Goal: Task Accomplishment & Management: Manage account settings

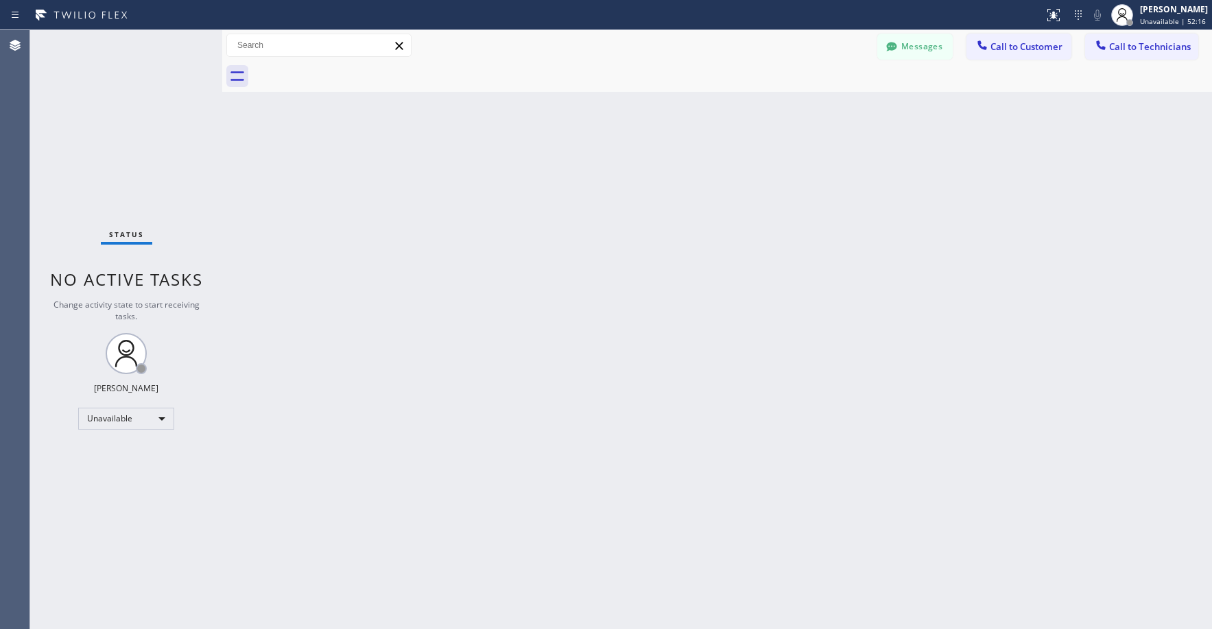
click at [127, 132] on div "Status No active tasks Change activity state to start receiving tasks. [PERSON_…" at bounding box center [126, 329] width 192 height 599
drag, startPoint x: 123, startPoint y: 132, endPoint x: 123, endPoint y: 142, distance: 9.6
click at [123, 136] on div "Status No active tasks Change activity state to start receiving tasks. [PERSON_…" at bounding box center [126, 329] width 192 height 599
click at [103, 114] on div "Status No active tasks Change activity state to start receiving tasks. [PERSON_…" at bounding box center [126, 329] width 192 height 599
click at [104, 121] on div "Status No active tasks Change activity state to start receiving tasks. [PERSON_…" at bounding box center [126, 329] width 192 height 599
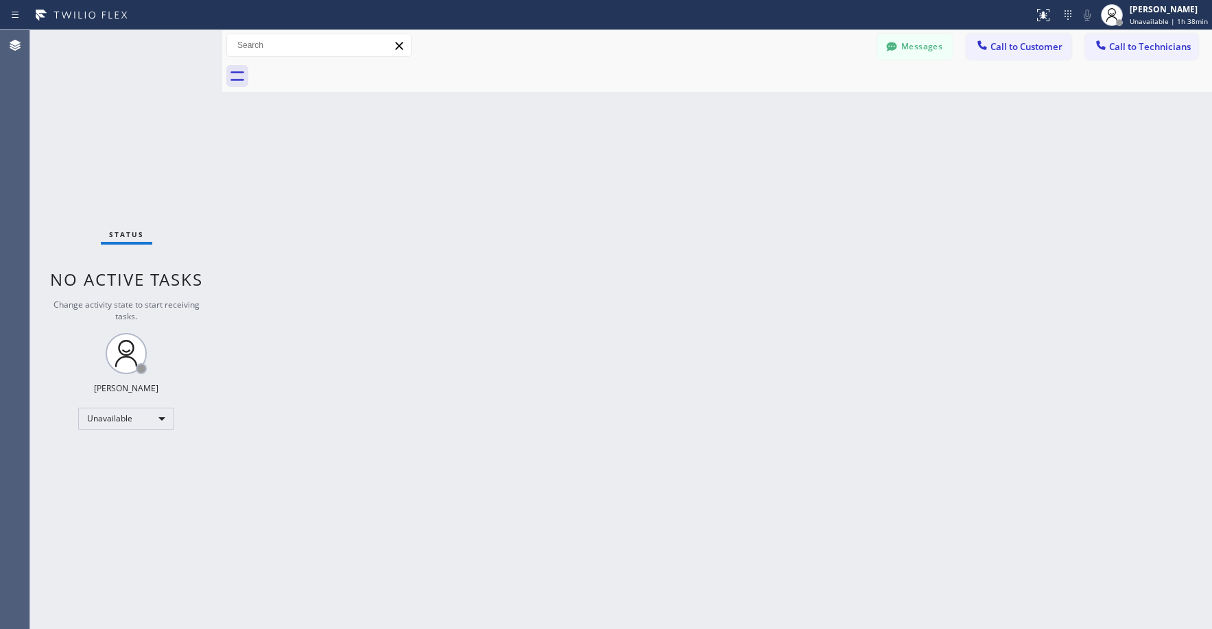
drag, startPoint x: 141, startPoint y: 123, endPoint x: 14, endPoint y: 501, distance: 398.6
click at [141, 127] on div "Status No active tasks Change activity state to start receiving tasks. [PERSON_…" at bounding box center [126, 329] width 192 height 599
click at [908, 49] on button "Messages" at bounding box center [914, 47] width 75 height 26
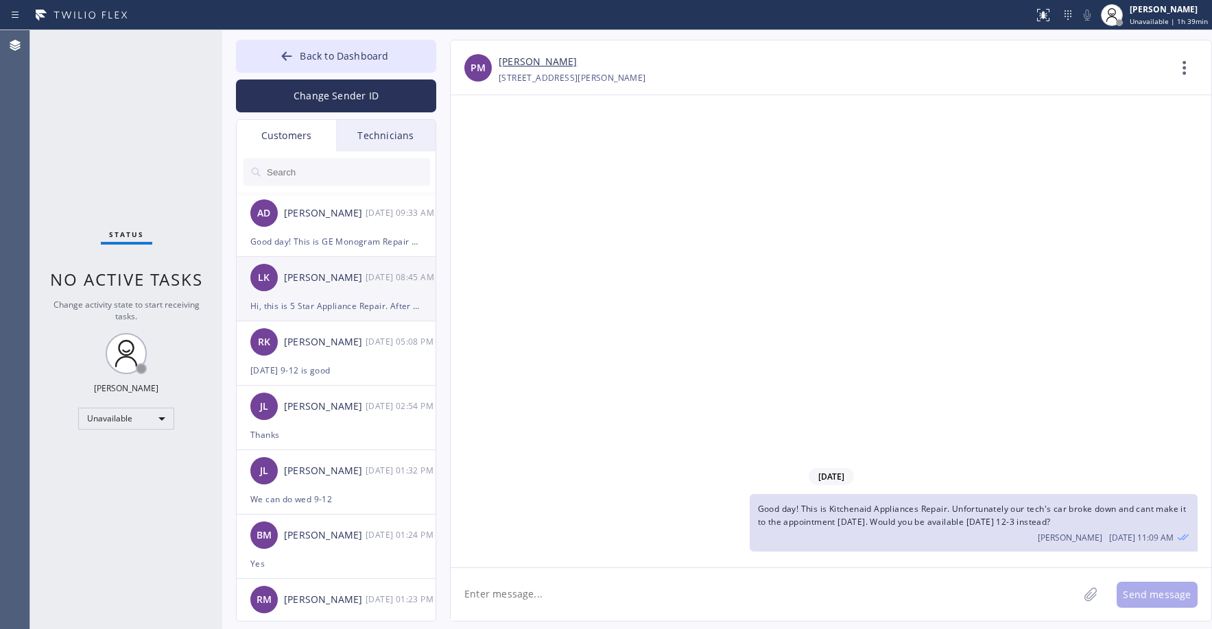
click at [347, 276] on div "[PERSON_NAME]" at bounding box center [325, 278] width 82 height 16
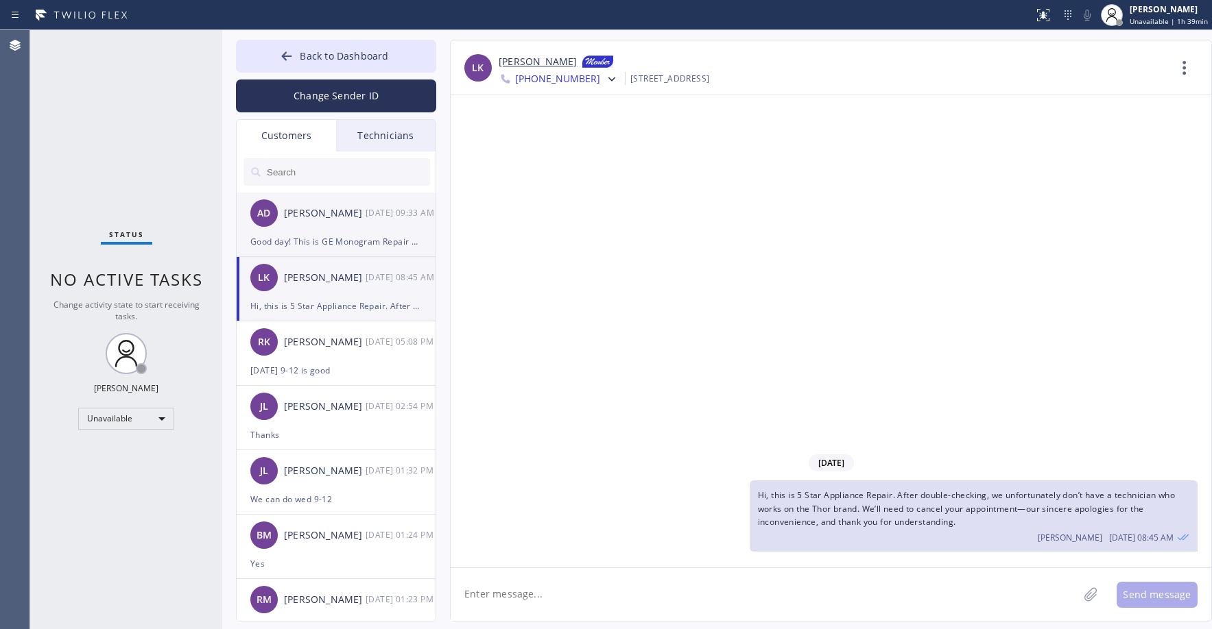
click at [344, 219] on div "[PERSON_NAME]" at bounding box center [325, 214] width 82 height 16
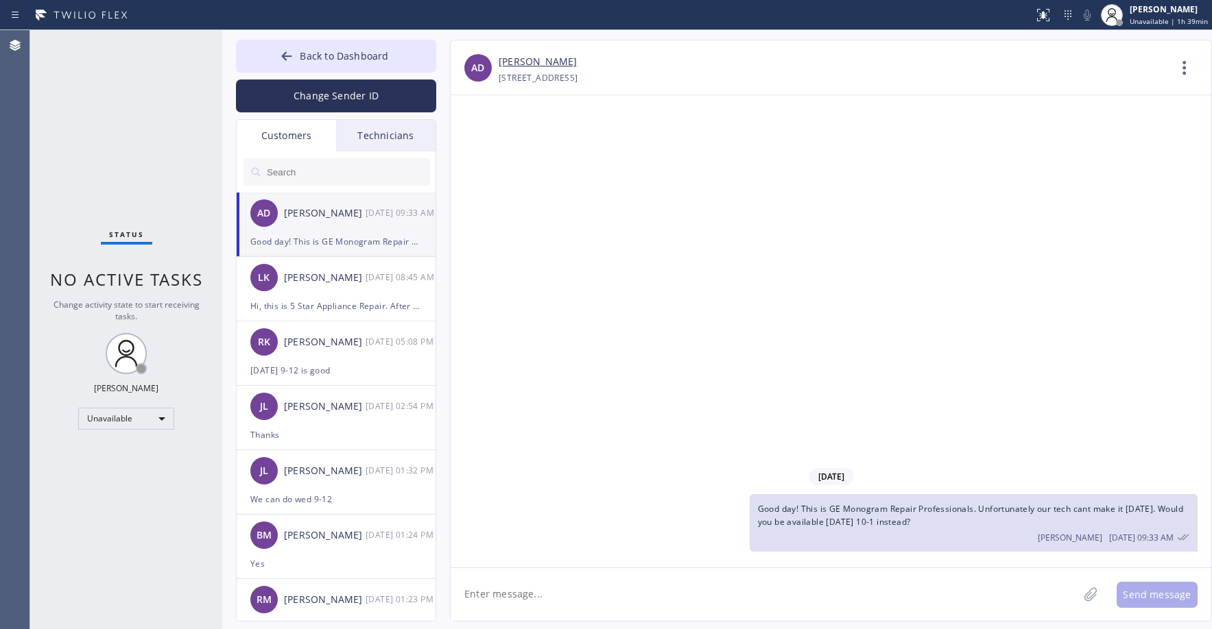
click at [536, 62] on link "[PERSON_NAME]" at bounding box center [538, 62] width 78 height 16
click at [104, 88] on div "Status No active tasks Change activity state to start receiving tasks. [PERSON_…" at bounding box center [126, 329] width 192 height 599
click at [340, 51] on span "Back to Dashboard" at bounding box center [344, 55] width 88 height 13
click at [143, 130] on div "Status No active tasks Change activity state to start receiving tasks. [PERSON_…" at bounding box center [126, 329] width 192 height 599
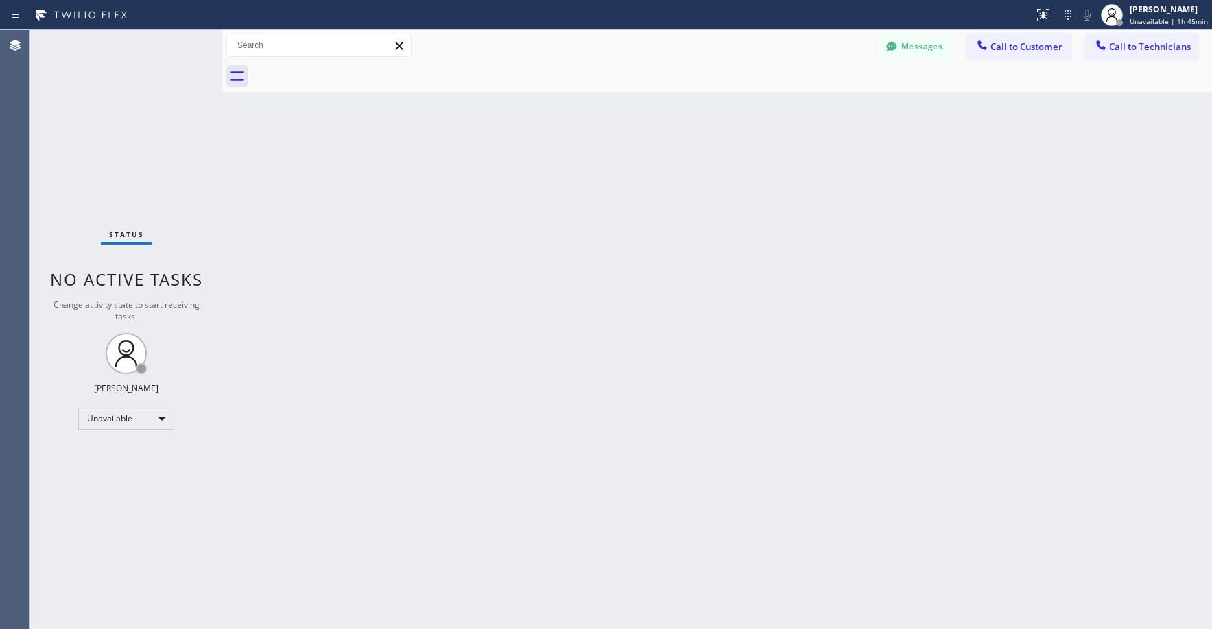
click at [162, 143] on div "Status No active tasks Change activity state to start receiving tasks. [PERSON_…" at bounding box center [126, 329] width 192 height 599
click at [131, 123] on div "Status No active tasks Change activity state to start receiving tasks. [PERSON_…" at bounding box center [126, 329] width 192 height 599
click at [110, 101] on div "Status No active tasks Change activity state to start receiving tasks. [PERSON_…" at bounding box center [126, 329] width 192 height 599
click at [168, 154] on div "Status No active tasks Change activity state to start receiving tasks. [PERSON_…" at bounding box center [126, 329] width 192 height 599
click at [143, 115] on div "Status No active tasks Change activity state to start receiving tasks. [PERSON_…" at bounding box center [126, 329] width 192 height 599
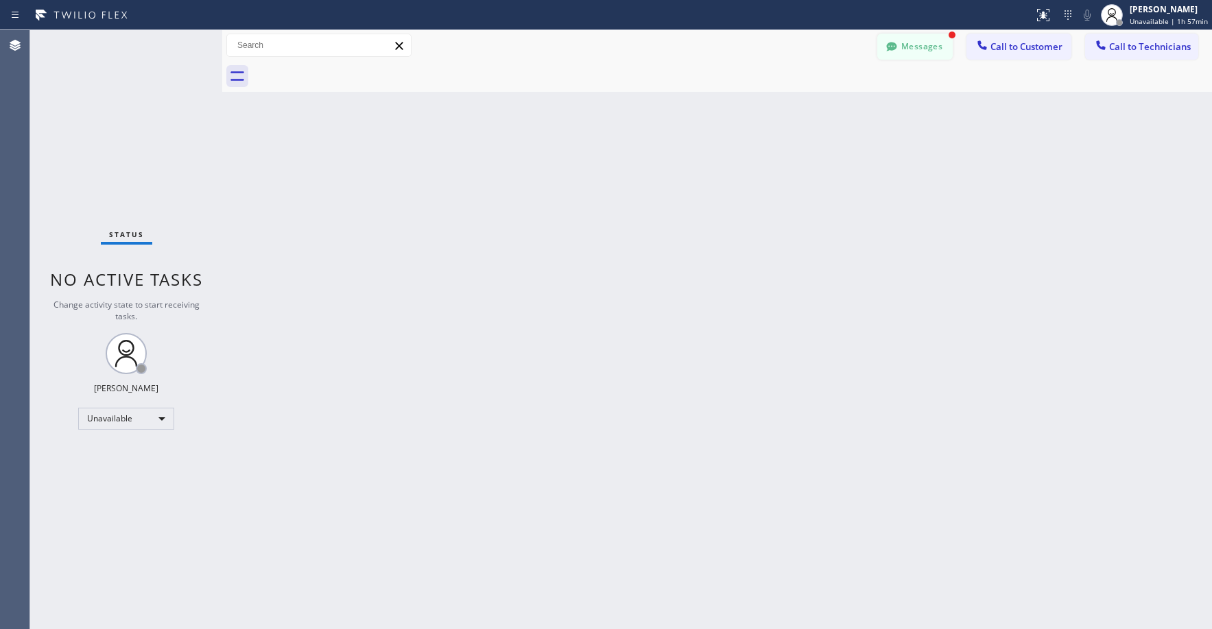
click at [920, 49] on button "Messages" at bounding box center [914, 47] width 75 height 26
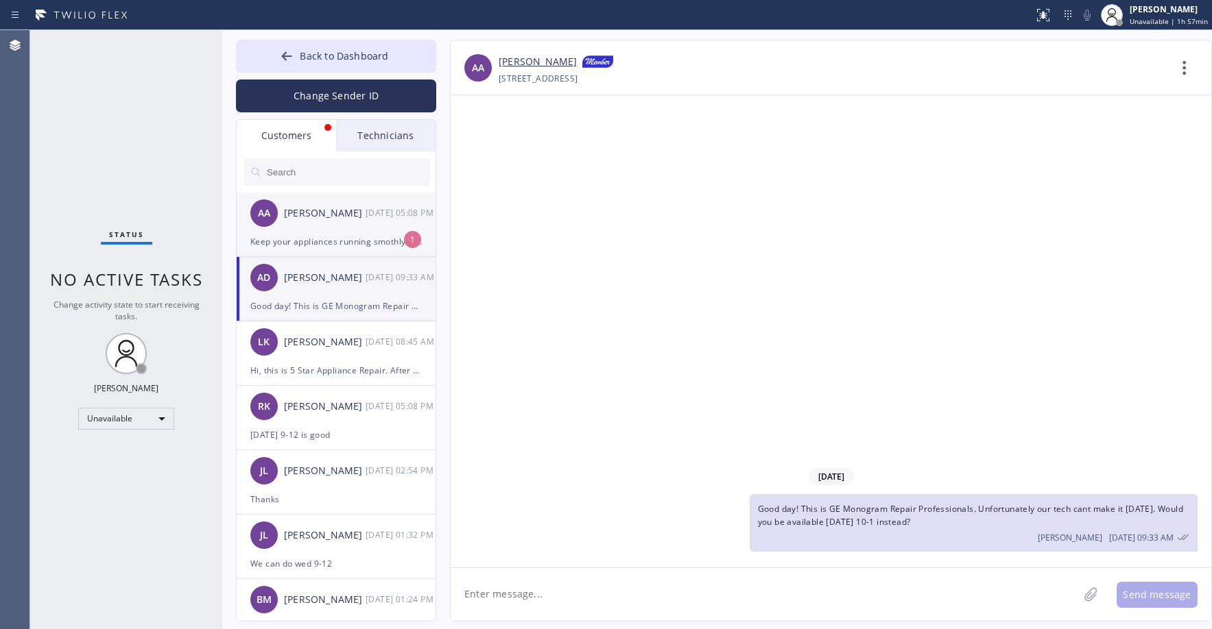
click at [344, 216] on div "[PERSON_NAME]" at bounding box center [325, 214] width 82 height 16
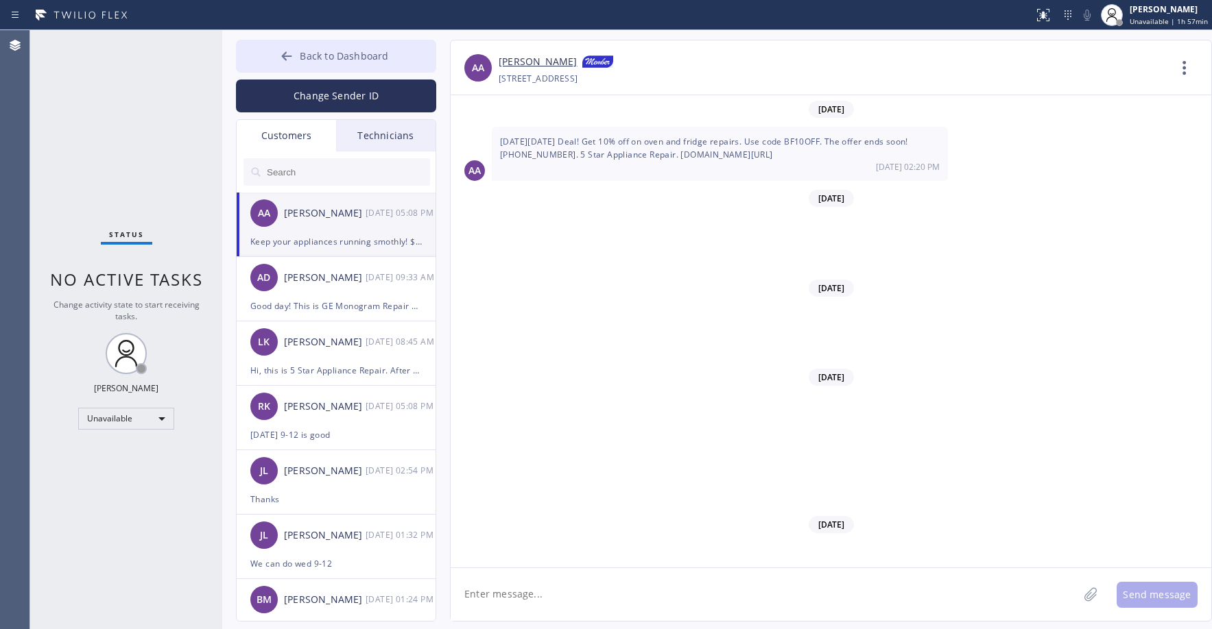
scroll to position [10394, 0]
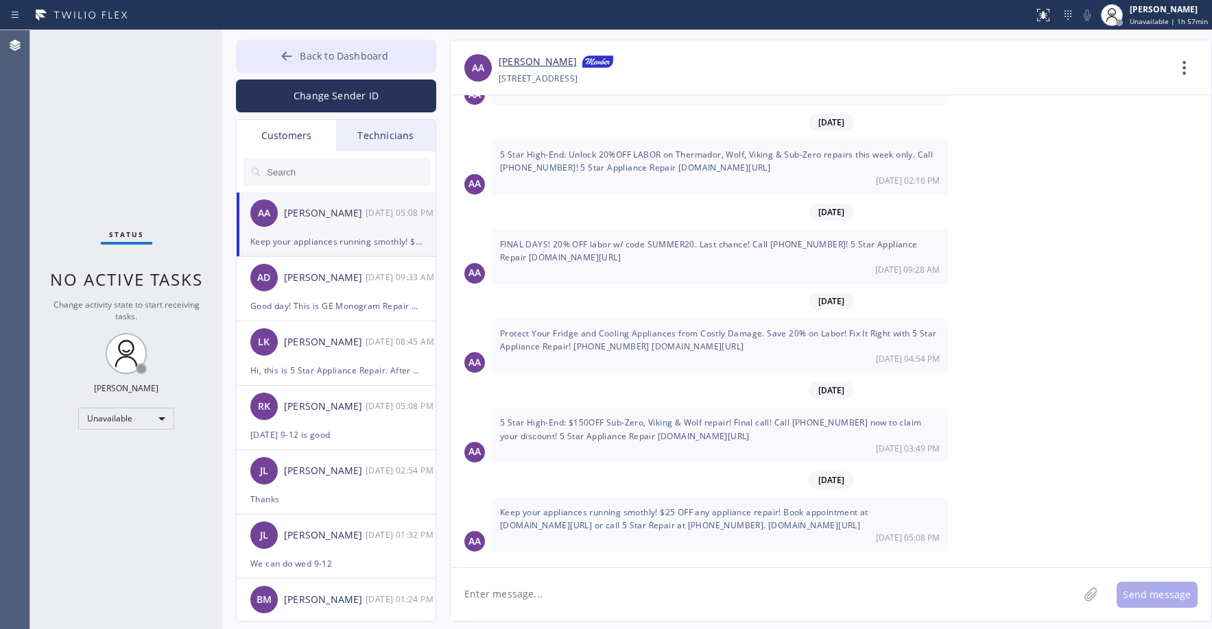
click at [307, 56] on span "Back to Dashboard" at bounding box center [344, 55] width 88 height 13
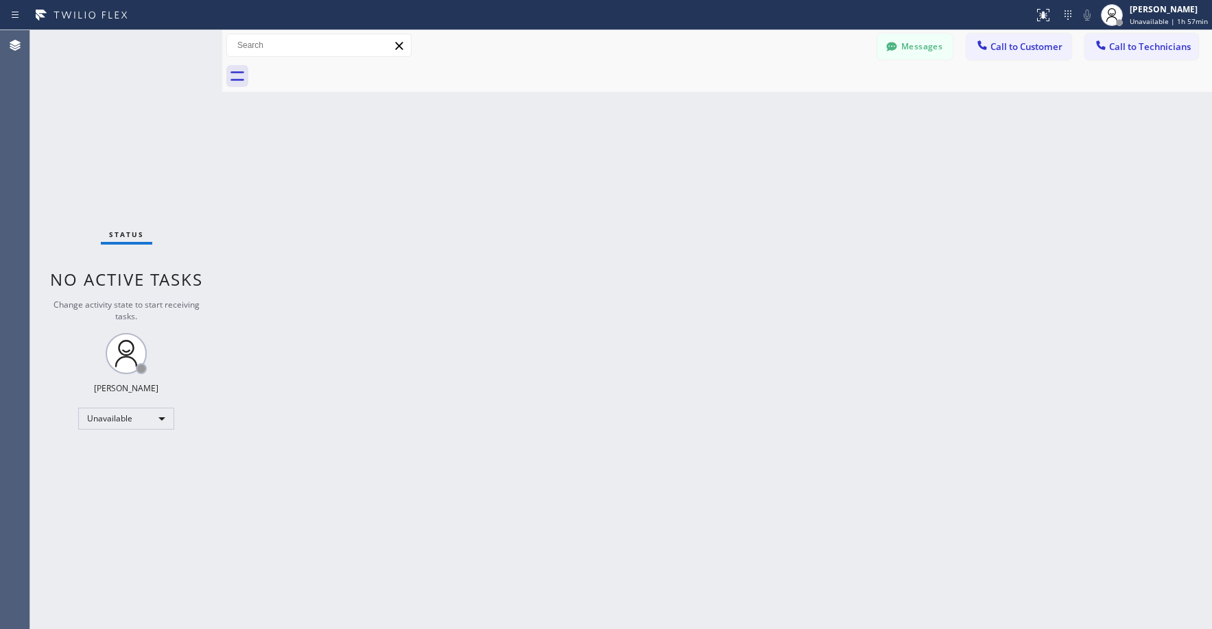
click at [111, 165] on div "Status No active tasks Change activity state to start receiving tasks. [PERSON_…" at bounding box center [126, 329] width 192 height 599
click at [811, 229] on div "Back to Dashboard Change Sender ID Customers Technicians AA [PERSON_NAME] [DATE…" at bounding box center [717, 329] width 990 height 599
click at [173, 182] on div "Status No active tasks Change activity state to start receiving tasks. [PERSON_…" at bounding box center [126, 329] width 192 height 599
click at [131, 420] on div "Unavailable" at bounding box center [126, 419] width 96 height 22
click at [112, 438] on li "Offline" at bounding box center [125, 438] width 93 height 16
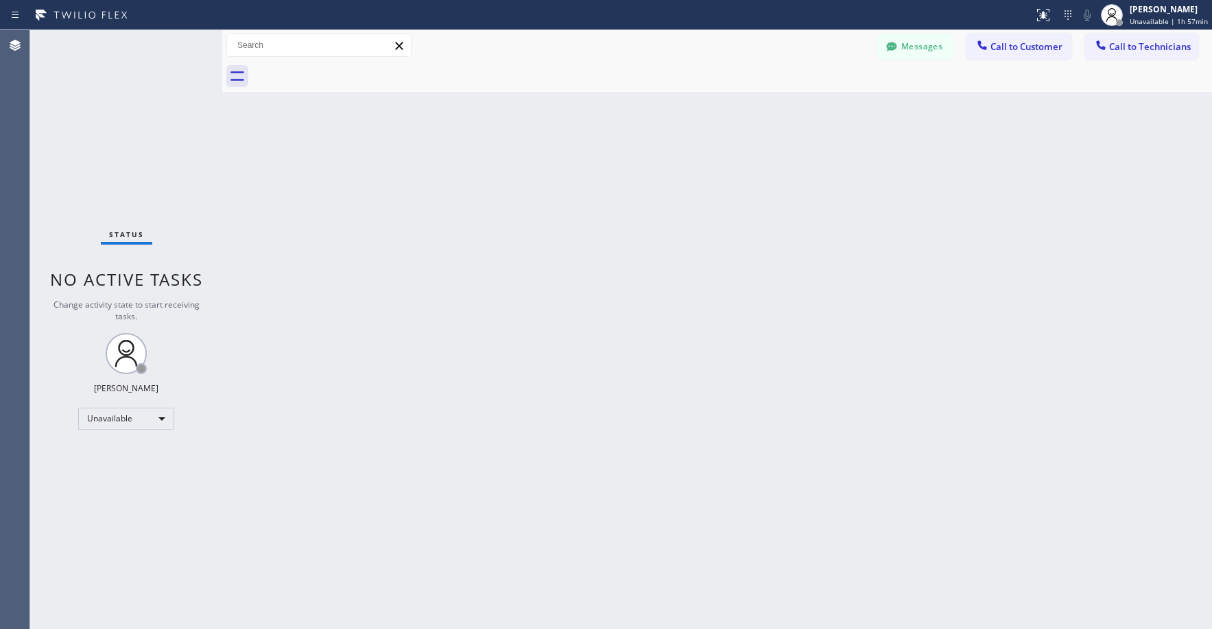
click at [142, 98] on div "Status No active tasks Change activity state to start receiving tasks. [PERSON_…" at bounding box center [126, 329] width 192 height 599
click at [1165, 19] on span "Offline | 2s" at bounding box center [1159, 21] width 38 height 10
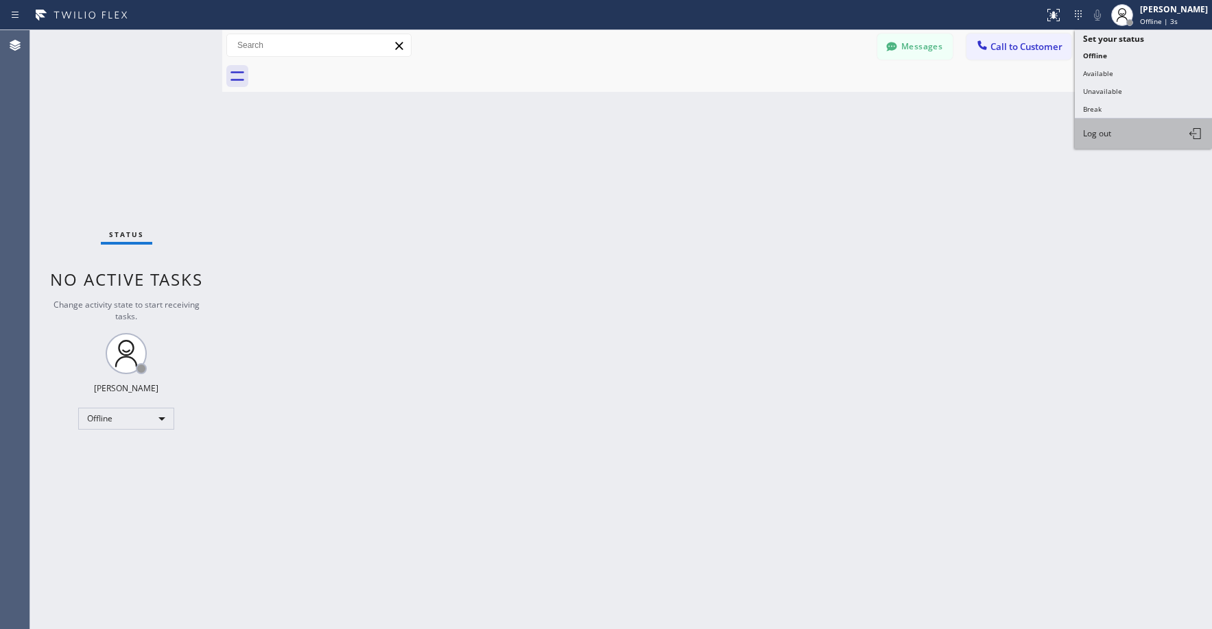
click at [1120, 134] on button "Log out" at bounding box center [1143, 134] width 137 height 30
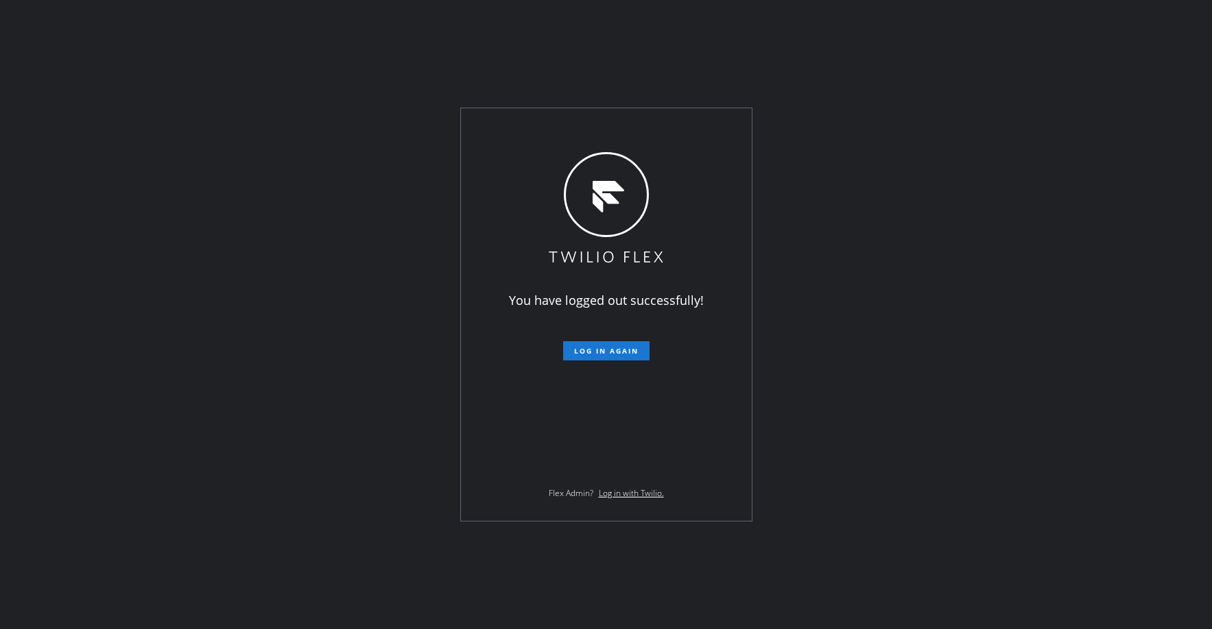
click at [104, 100] on div "You have logged out successfully! Log in again Flex Admin? Log in with Twilio." at bounding box center [606, 314] width 1212 height 629
